Goal: Task Accomplishment & Management: Manage account settings

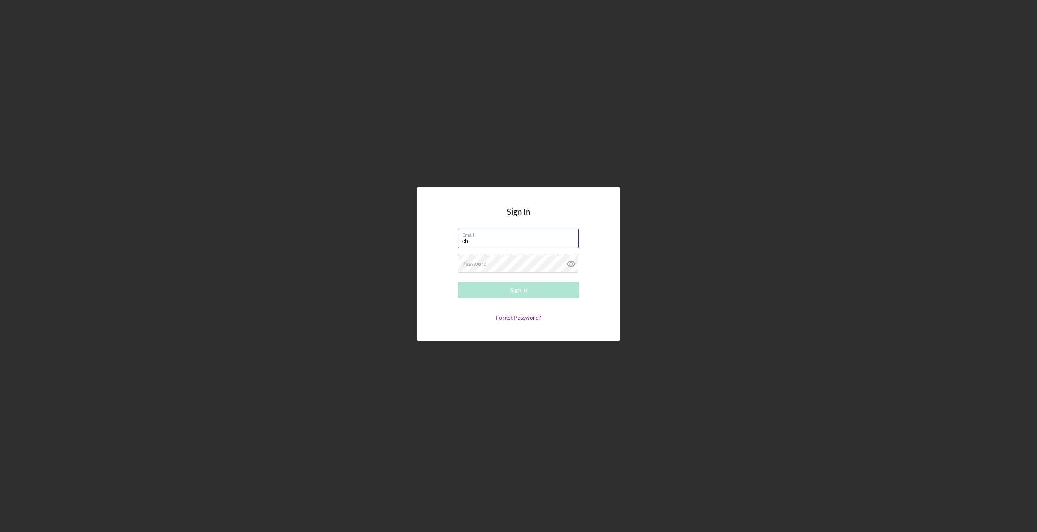
type input "[PERSON_NAME][EMAIL_ADDRESS][DOMAIN_NAME]"
click at [509, 292] on button "Sign In" at bounding box center [518, 290] width 121 height 16
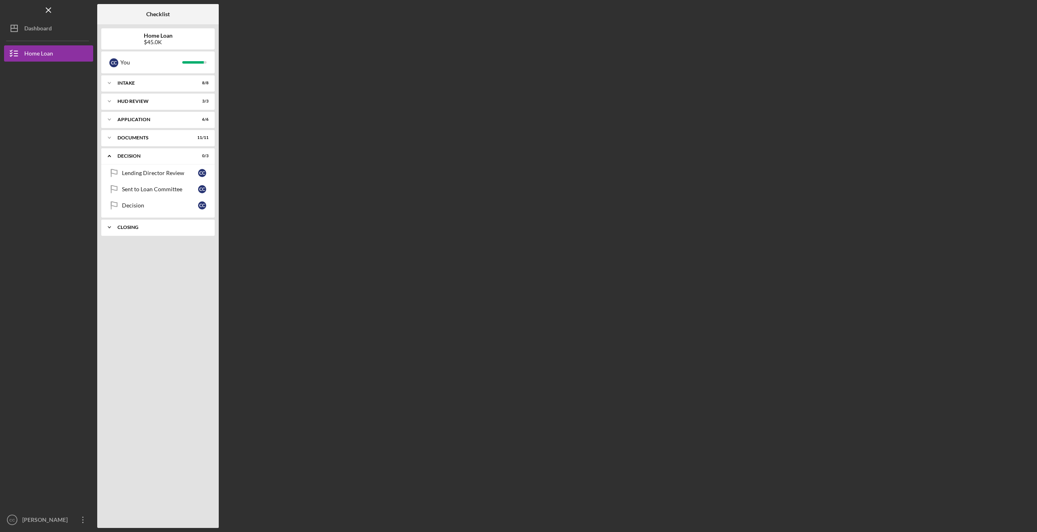
click at [108, 228] on icon "Icon/Expander" at bounding box center [109, 227] width 16 height 16
click at [41, 520] on div "[PERSON_NAME]" at bounding box center [46, 520] width 53 height 18
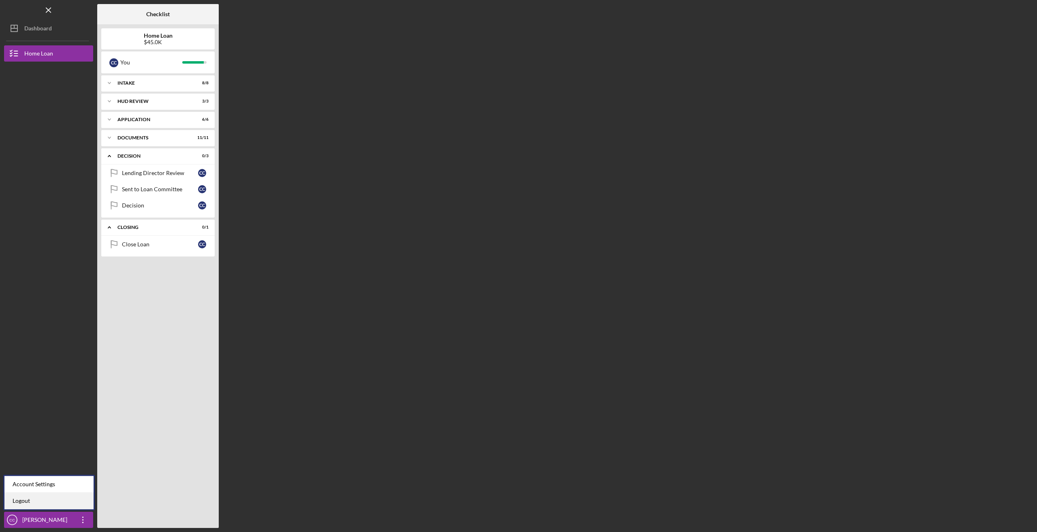
click at [48, 500] on link "Logout" at bounding box center [48, 500] width 89 height 17
